Goal: Navigation & Orientation: Find specific page/section

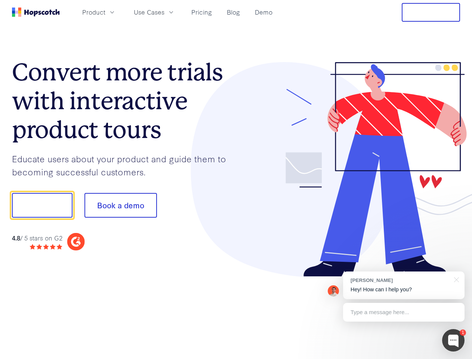
click at [236, 179] on div at bounding box center [348, 169] width 224 height 215
click at [105, 12] on span "Product" at bounding box center [93, 11] width 23 height 9
click at [164, 12] on span "Use Cases" at bounding box center [149, 11] width 31 height 9
click at [431, 12] on button "Free Trial" at bounding box center [431, 12] width 58 height 19
click at [42, 205] on button "Show me!" at bounding box center [42, 205] width 61 height 25
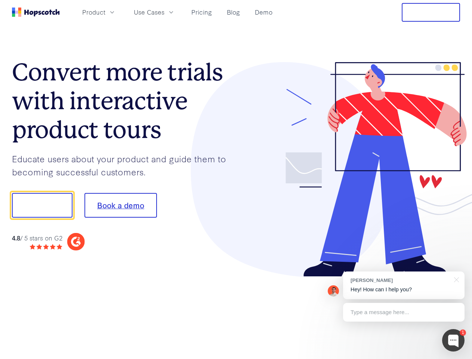
click at [120, 205] on button "Book a demo" at bounding box center [120, 205] width 72 height 25
click at [453, 340] on div at bounding box center [453, 340] width 22 height 22
click at [403, 285] on div "[PERSON_NAME] Hey! How can I help you?" at bounding box center [403, 285] width 121 height 28
click at [455, 279] on div at bounding box center [394, 204] width 140 height 249
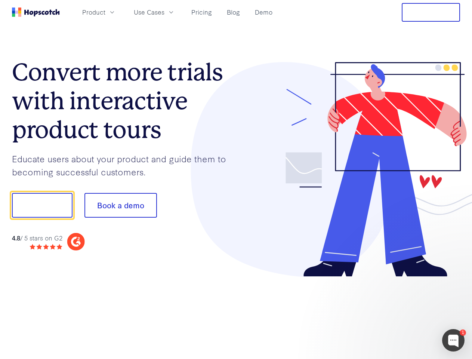
click at [403, 312] on div at bounding box center [394, 254] width 140 height 149
